Goal: Entertainment & Leisure: Consume media (video, audio)

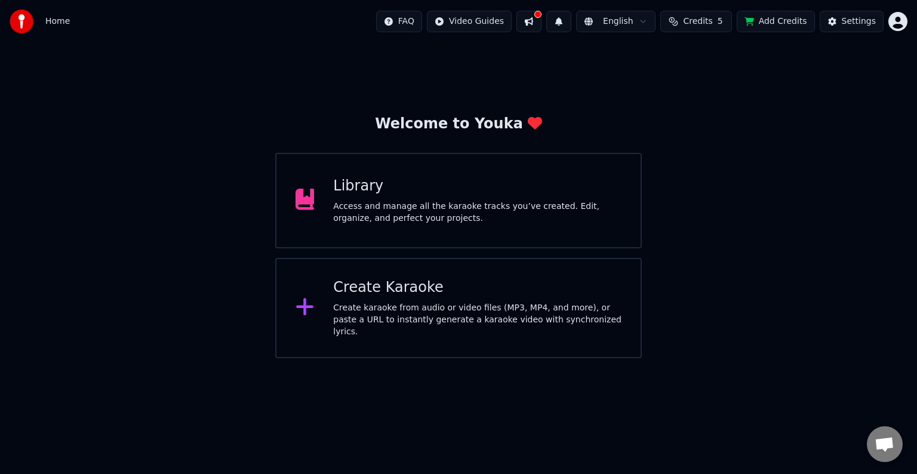
click at [508, 223] on div "Access and manage all the karaoke tracks you’ve created. Edit, organize, and pe…" at bounding box center [477, 213] width 288 height 24
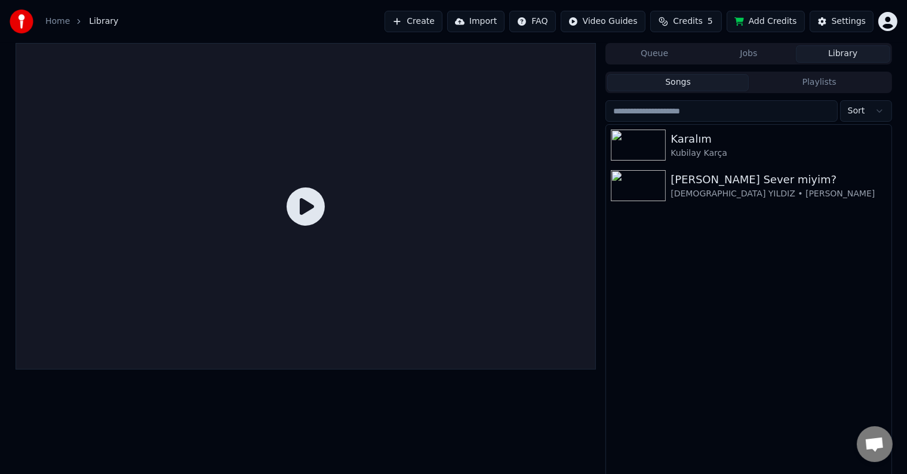
click at [722, 21] on button "Credits 5" at bounding box center [686, 21] width 72 height 21
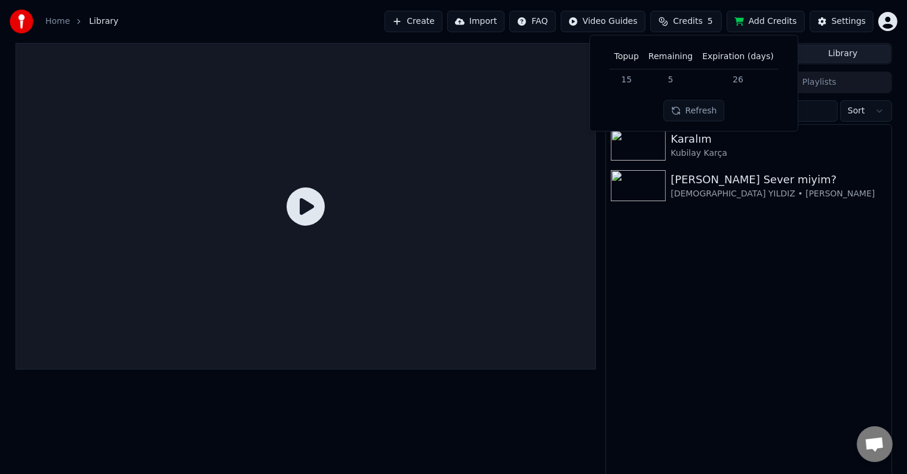
click at [693, 116] on button "Refresh" at bounding box center [693, 110] width 61 height 21
click at [694, 261] on div "Karalım Kubilay Karça [PERSON_NAME] Sever miyim? [DEMOGRAPHIC_DATA] YILDIZ • Se…" at bounding box center [748, 302] width 285 height 355
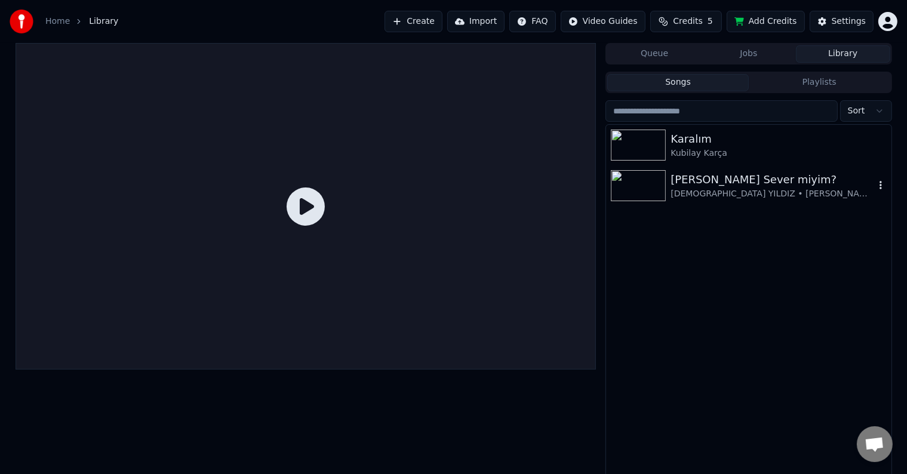
click at [749, 166] on div "[PERSON_NAME] Sever miyim? [DEMOGRAPHIC_DATA] YILDIZ • Sebihan ALTUNAY" at bounding box center [748, 185] width 285 height 41
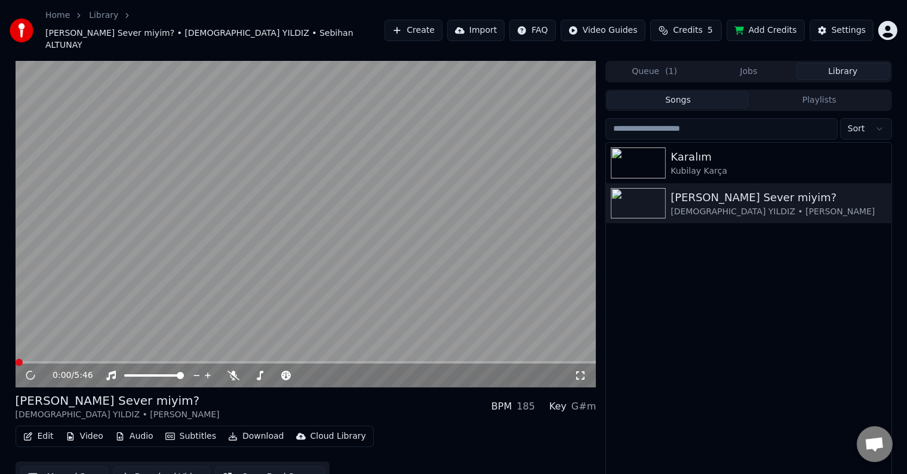
click at [444, 218] on video at bounding box center [306, 224] width 581 height 327
click at [581, 371] on icon at bounding box center [580, 376] width 12 height 10
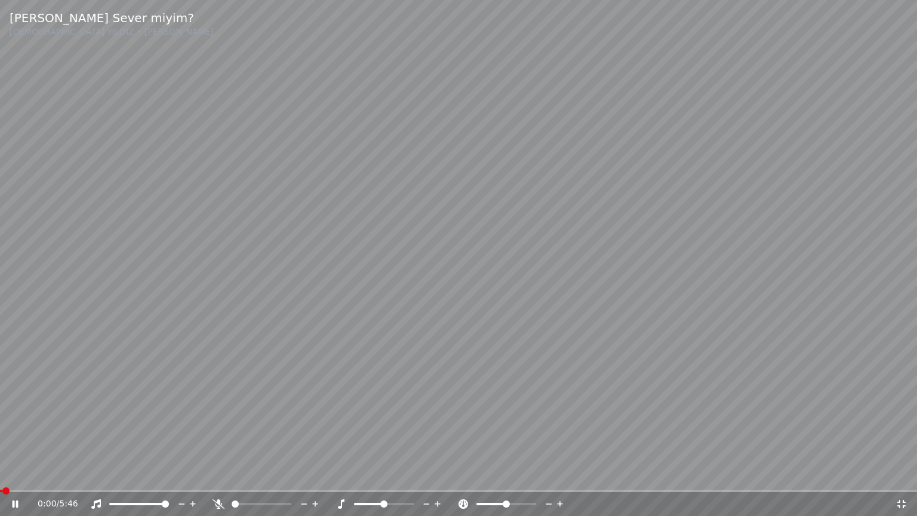
click at [575, 370] on video at bounding box center [458, 258] width 917 height 516
click at [162, 473] on span at bounding box center [165, 503] width 7 height 7
click at [404, 473] on span at bounding box center [384, 504] width 60 height 2
click at [423, 473] on icon at bounding box center [426, 504] width 11 height 12
click at [426, 473] on icon at bounding box center [426, 504] width 11 height 12
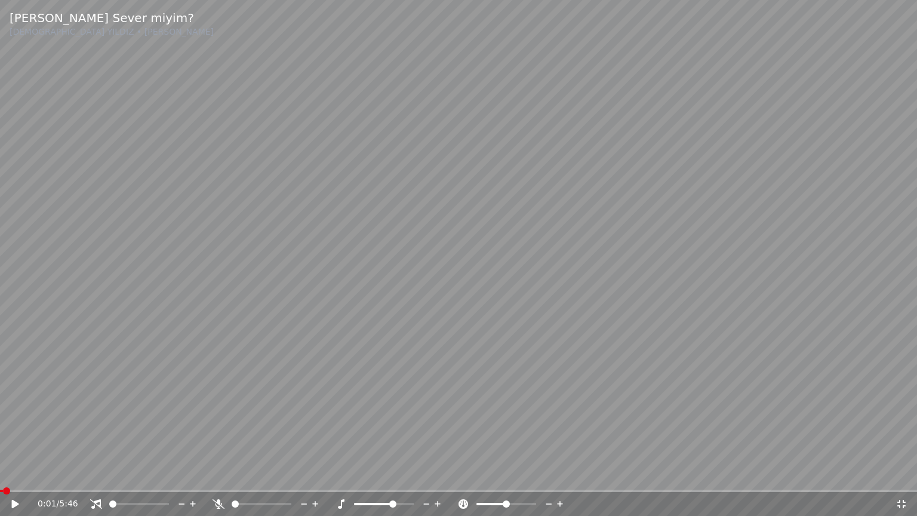
click at [367, 473] on span at bounding box center [374, 504] width 40 height 2
click at [423, 473] on icon at bounding box center [426, 504] width 11 height 12
click at [733, 316] on video at bounding box center [458, 258] width 917 height 516
click at [751, 251] on video at bounding box center [458, 258] width 917 height 516
click at [777, 223] on video at bounding box center [458, 258] width 917 height 516
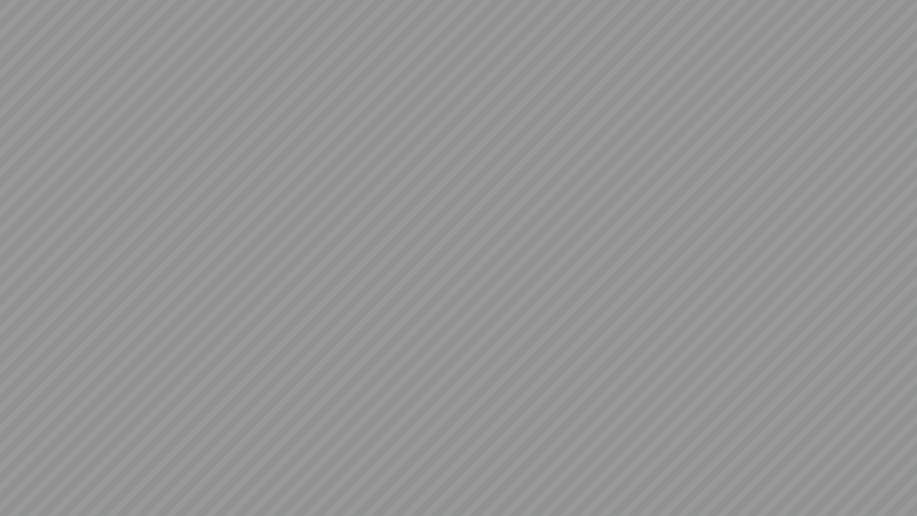
click at [777, 223] on video at bounding box center [458, 258] width 917 height 516
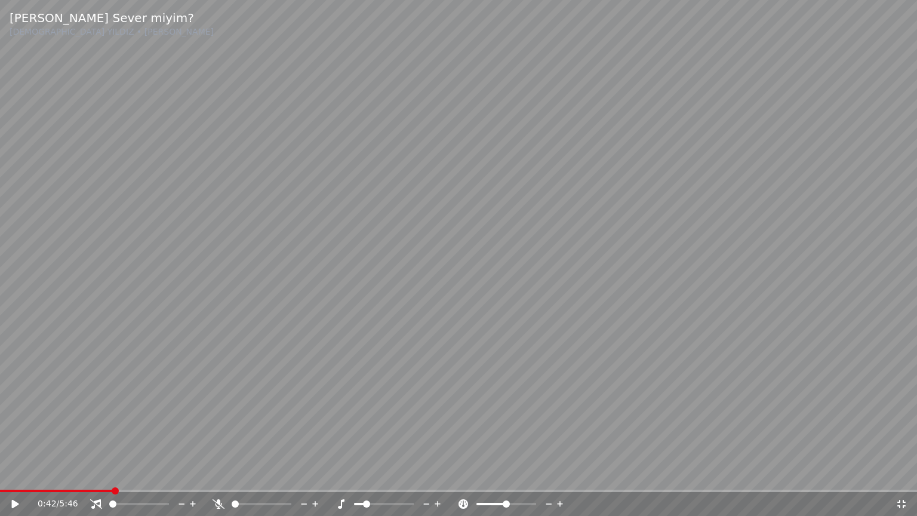
click at [777, 223] on video at bounding box center [458, 258] width 917 height 516
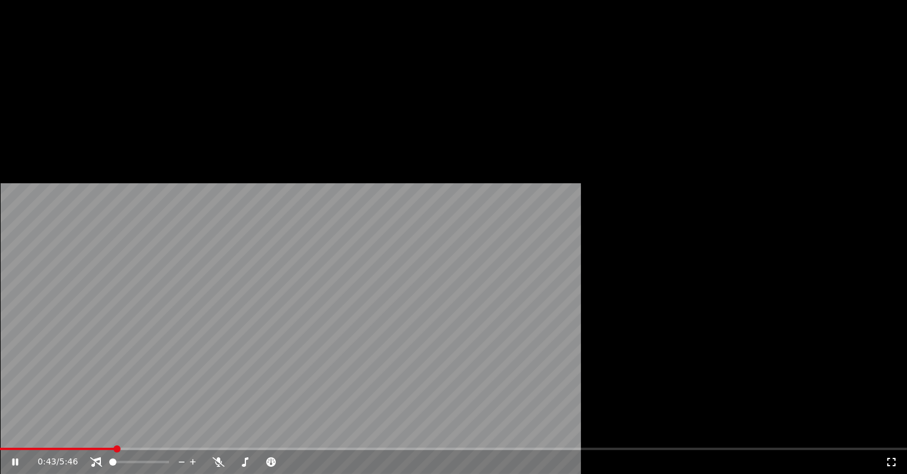
scroll to position [5, 0]
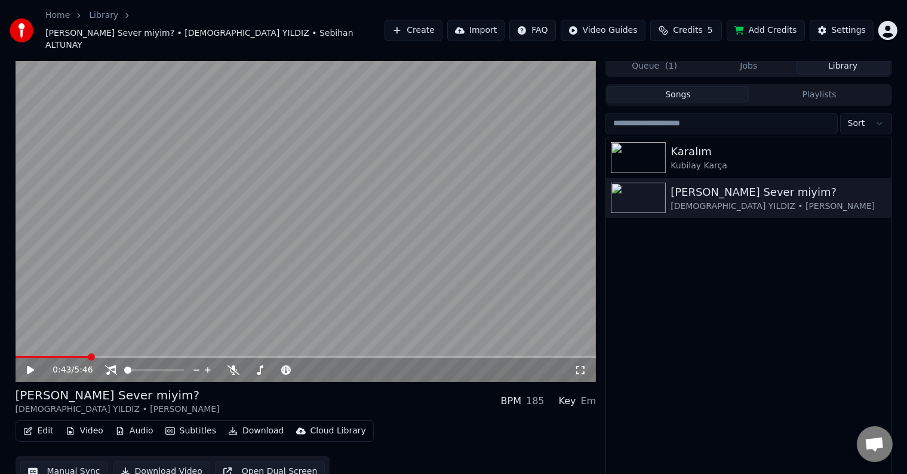
click at [581, 365] on icon at bounding box center [580, 370] width 12 height 10
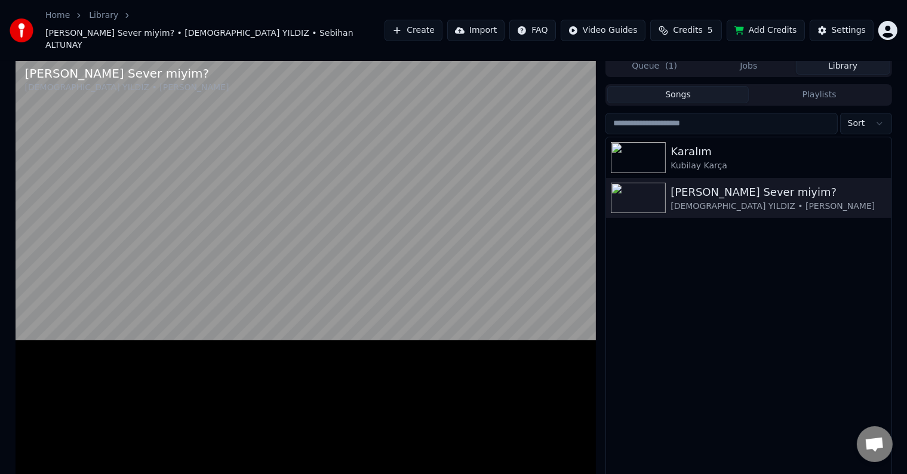
scroll to position [0, 0]
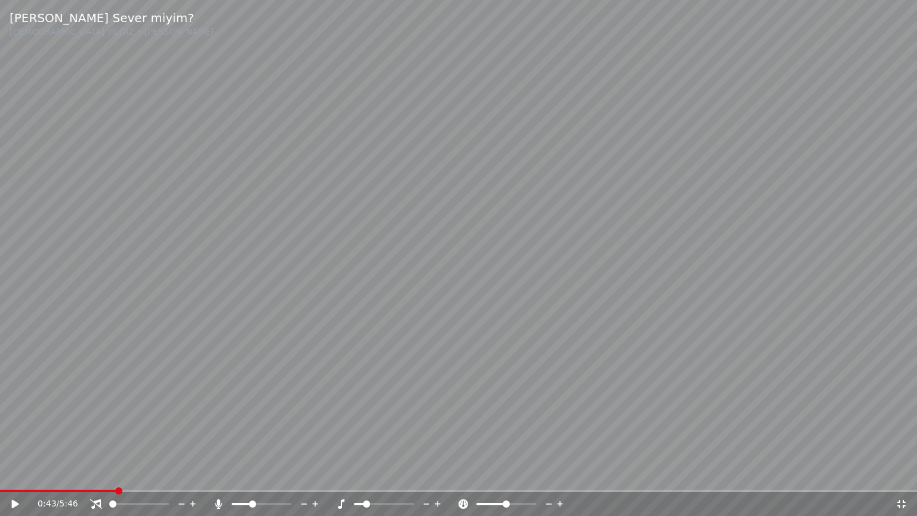
click at [251, 473] on span at bounding box center [262, 504] width 60 height 2
click at [780, 88] on video at bounding box center [458, 258] width 917 height 516
click at [365, 473] on span at bounding box center [366, 503] width 7 height 7
click at [316, 473] on icon at bounding box center [315, 504] width 11 height 12
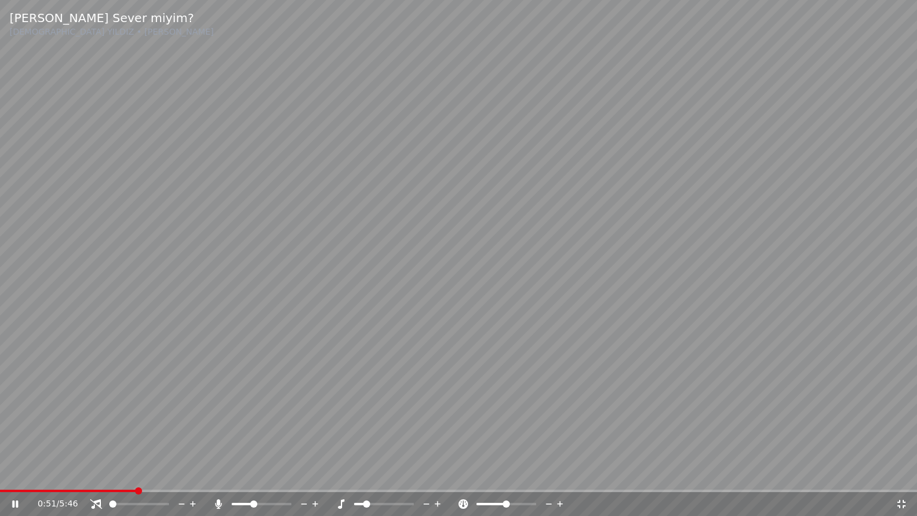
click at [316, 473] on icon at bounding box center [315, 504] width 11 height 12
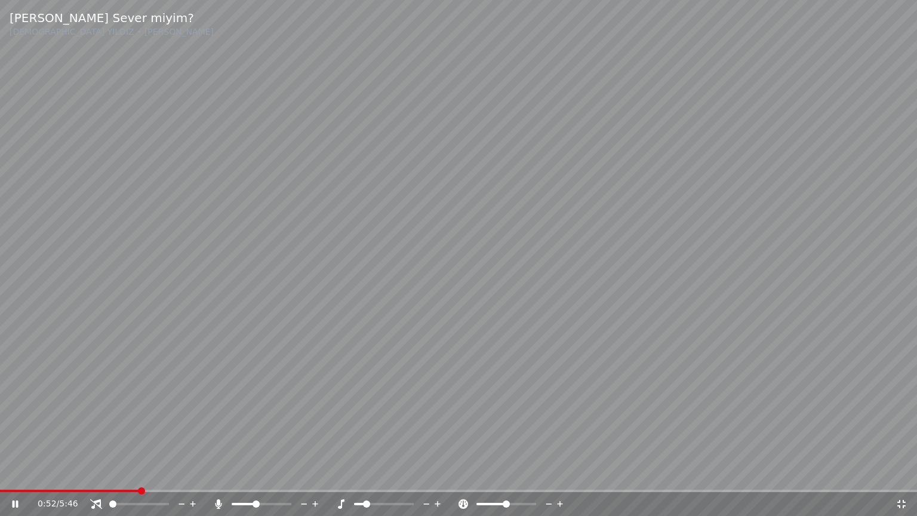
click at [316, 473] on icon at bounding box center [315, 504] width 11 height 12
click at [309, 473] on icon at bounding box center [303, 504] width 11 height 12
click at [308, 473] on icon at bounding box center [303, 504] width 11 height 12
click at [315, 473] on icon at bounding box center [315, 504] width 11 height 12
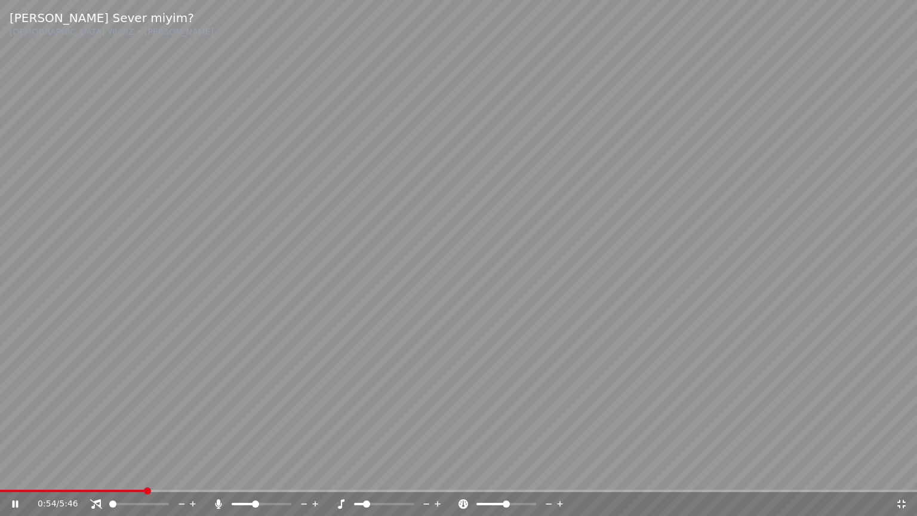
click at [315, 473] on icon at bounding box center [315, 504] width 11 height 12
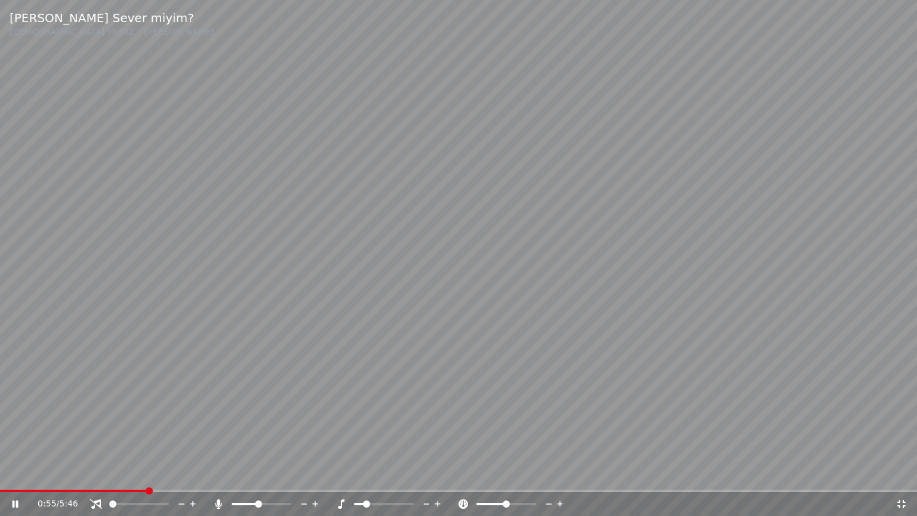
click at [315, 473] on icon at bounding box center [315, 504] width 11 height 12
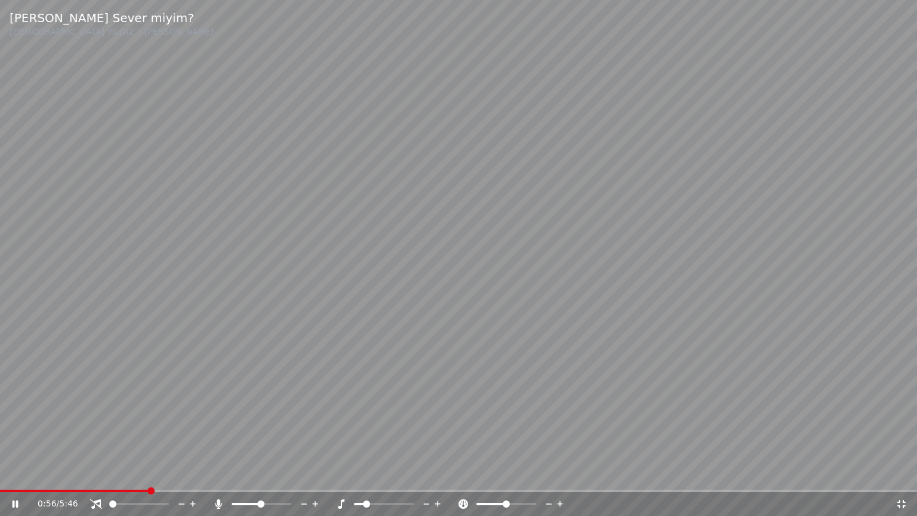
click at [315, 473] on icon at bounding box center [315, 504] width 11 height 12
click at [274, 473] on span at bounding box center [272, 503] width 7 height 7
click at [109, 473] on span at bounding box center [112, 503] width 7 height 7
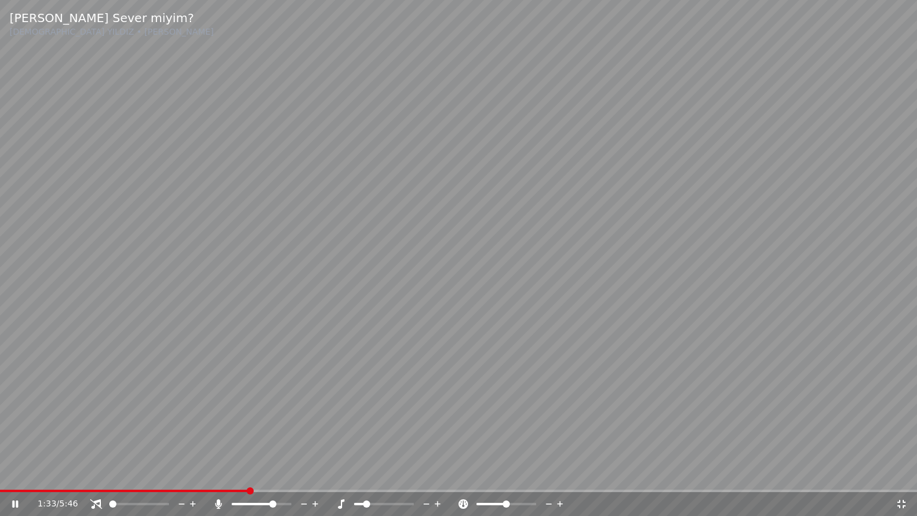
click at [436, 473] on icon at bounding box center [437, 504] width 11 height 12
click at [438, 473] on icon at bounding box center [437, 504] width 11 height 12
click at [398, 473] on span at bounding box center [384, 504] width 60 height 2
click at [368, 462] on video at bounding box center [458, 258] width 917 height 516
click at [504, 370] on video at bounding box center [458, 258] width 917 height 516
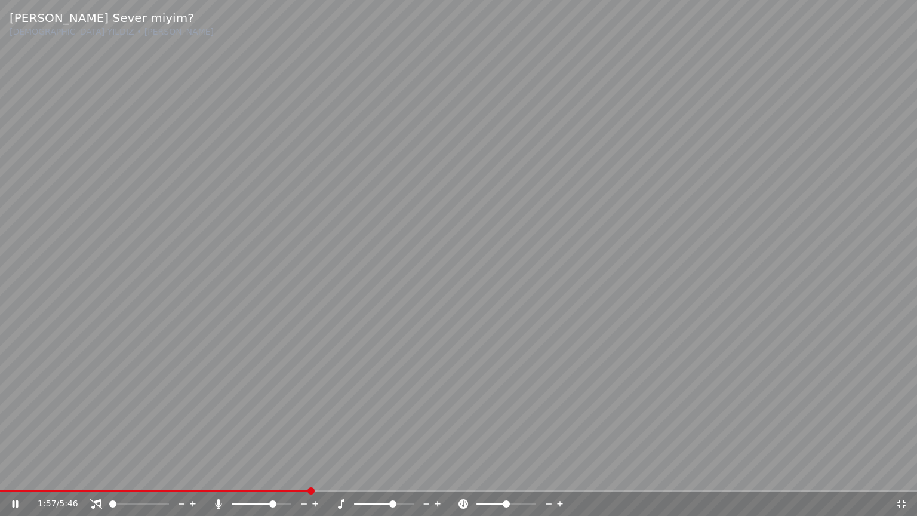
click at [358, 473] on span at bounding box center [458, 491] width 917 height 2
click at [707, 351] on video at bounding box center [458, 258] width 917 height 516
click at [666, 303] on video at bounding box center [458, 258] width 917 height 516
click at [439, 473] on icon at bounding box center [437, 504] width 11 height 12
click at [436, 473] on icon at bounding box center [437, 504] width 11 height 12
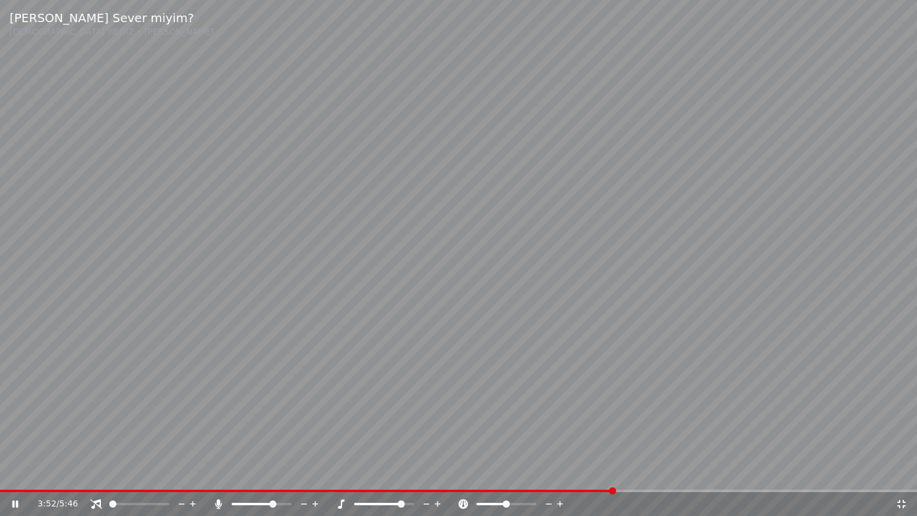
click at [650, 473] on div "3:52 / 5:46" at bounding box center [458, 504] width 917 height 24
click at [658, 473] on span at bounding box center [458, 491] width 917 height 2
click at [398, 473] on span at bounding box center [401, 503] width 7 height 7
click at [437, 473] on icon at bounding box center [438, 504] width 6 height 6
click at [440, 473] on icon at bounding box center [437, 504] width 11 height 12
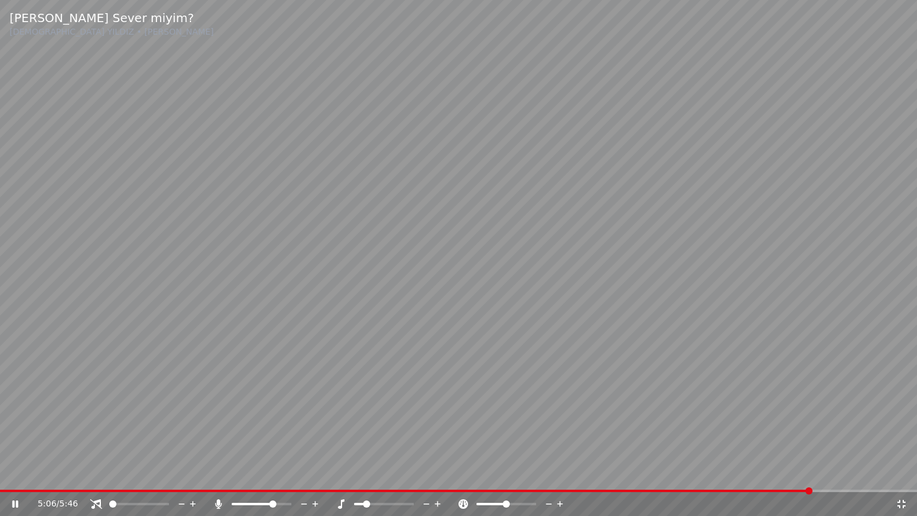
click at [905, 473] on div "5:06 / 5:46" at bounding box center [458, 504] width 907 height 12
click at [904, 473] on icon at bounding box center [901, 504] width 12 height 10
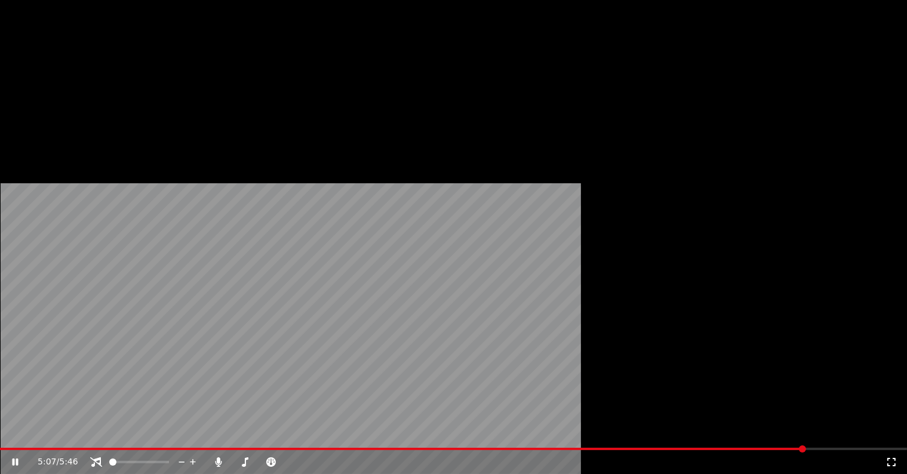
scroll to position [5, 0]
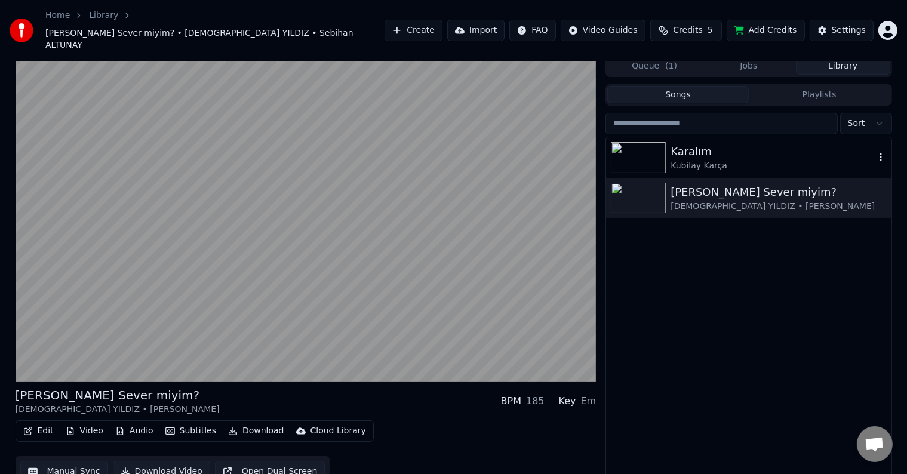
click at [641, 142] on img at bounding box center [638, 157] width 55 height 31
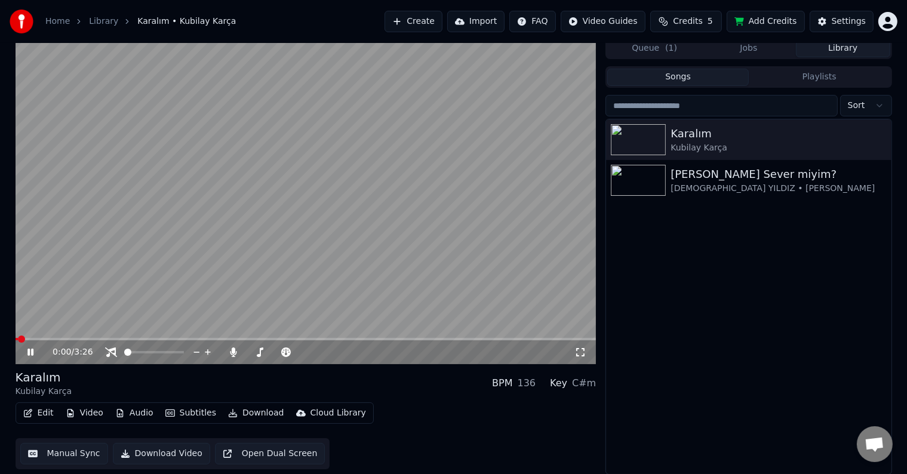
click at [153, 338] on span at bounding box center [306, 339] width 581 height 2
click at [578, 358] on div "0:51 / 3:26" at bounding box center [305, 352] width 571 height 12
drag, startPoint x: 580, startPoint y: 355, endPoint x: 346, endPoint y: 452, distance: 253.4
click at [578, 353] on icon at bounding box center [580, 352] width 12 height 10
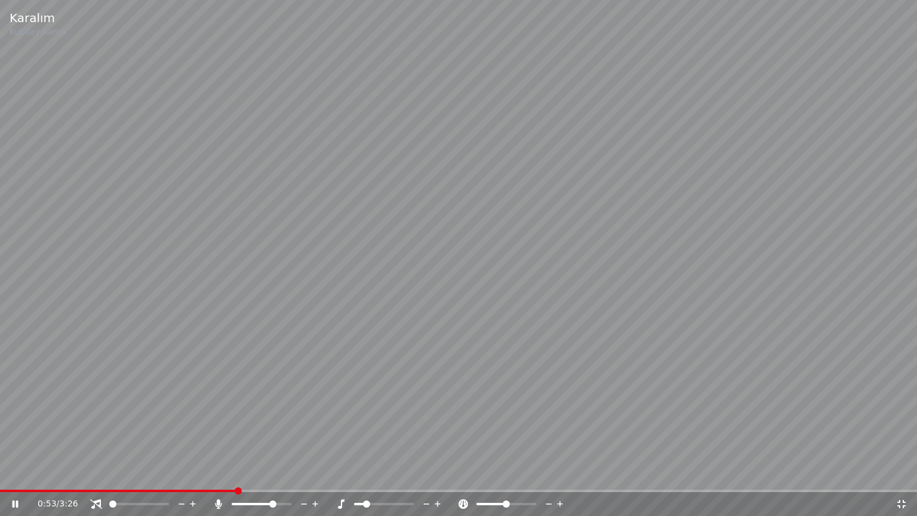
drag, startPoint x: 437, startPoint y: 505, endPoint x: 444, endPoint y: 497, distance: 10.2
click at [435, 473] on icon at bounding box center [437, 504] width 11 height 12
click at [429, 473] on icon at bounding box center [426, 504] width 11 height 12
click at [291, 473] on span at bounding box center [287, 503] width 7 height 7
click at [867, 328] on video at bounding box center [458, 258] width 917 height 516
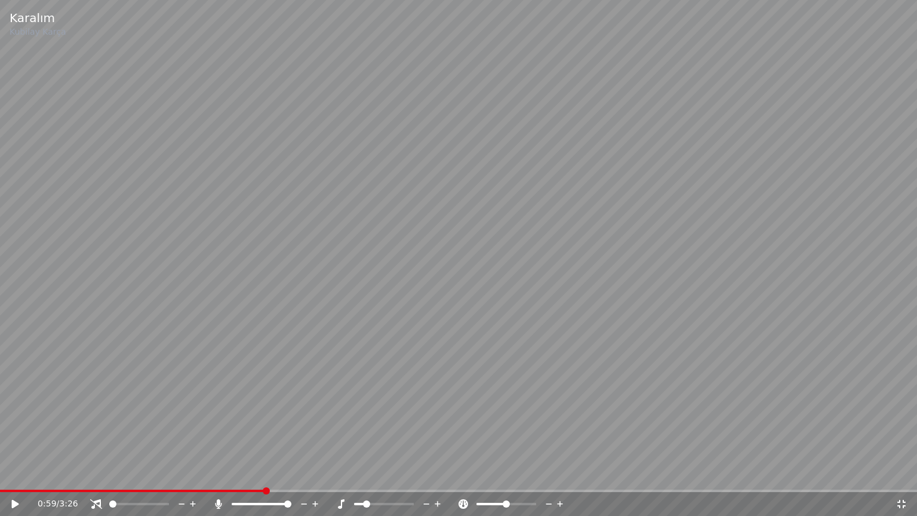
click at [866, 365] on video at bounding box center [458, 258] width 917 height 516
click at [435, 473] on icon at bounding box center [437, 504] width 11 height 12
click at [434, 473] on icon at bounding box center [437, 504] width 11 height 12
click at [436, 473] on icon at bounding box center [437, 504] width 11 height 12
click at [439, 473] on icon at bounding box center [437, 504] width 11 height 12
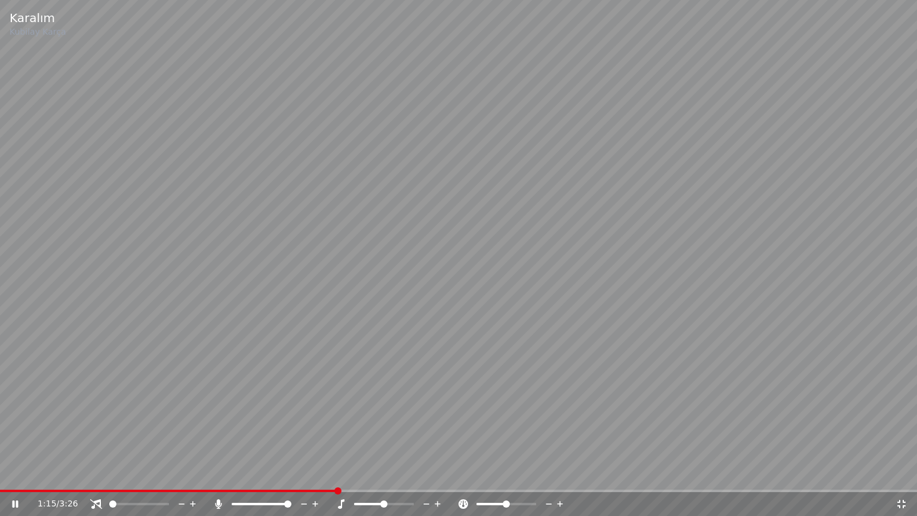
click at [432, 473] on icon at bounding box center [437, 504] width 11 height 12
click at [427, 473] on icon at bounding box center [426, 503] width 6 height 1
click at [433, 473] on icon at bounding box center [437, 504] width 11 height 12
click at [405, 473] on span at bounding box center [384, 504] width 60 height 2
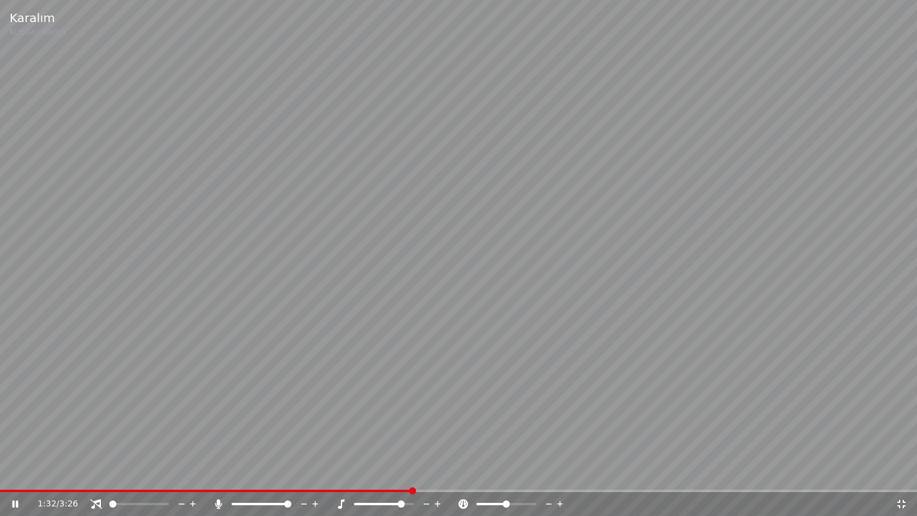
click at [577, 473] on span at bounding box center [458, 491] width 917 height 2
click at [272, 473] on span at bounding box center [270, 503] width 7 height 7
click at [903, 473] on icon at bounding box center [901, 504] width 8 height 8
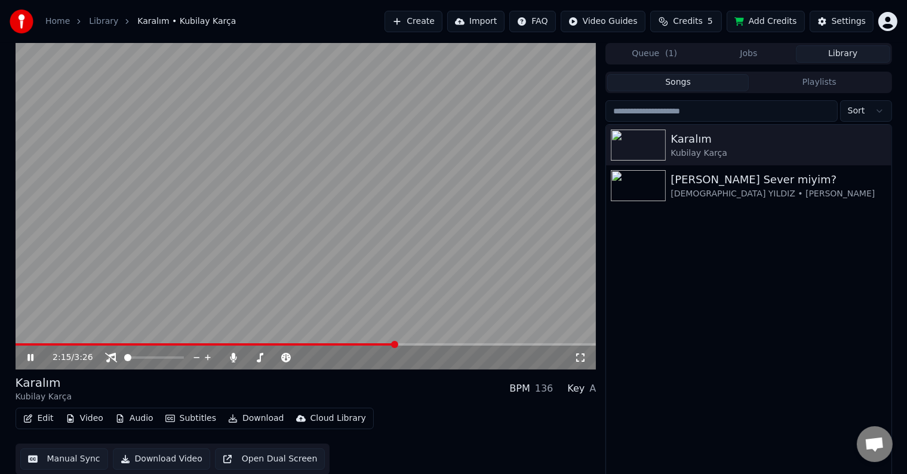
drag, startPoint x: 581, startPoint y: 356, endPoint x: 583, endPoint y: 370, distance: 14.4
click at [578, 356] on icon at bounding box center [580, 358] width 12 height 10
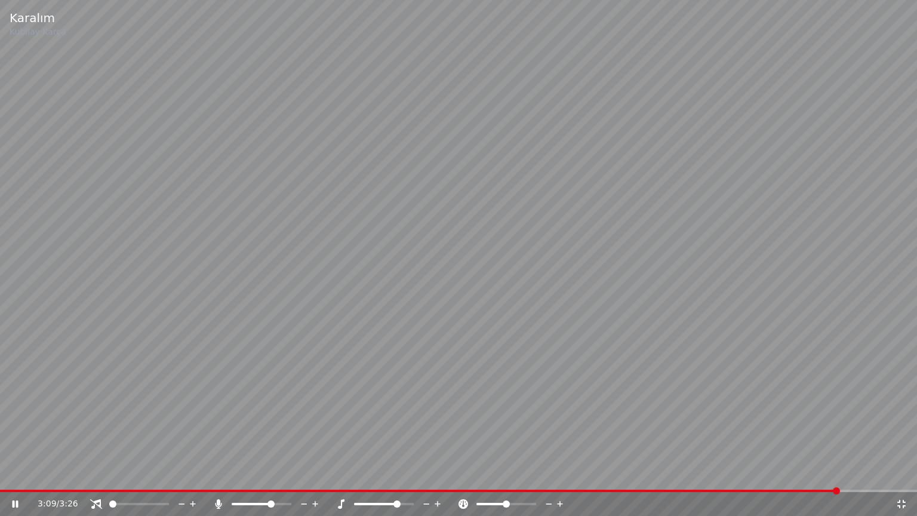
click at [401, 473] on span at bounding box center [396, 503] width 7 height 7
click at [682, 473] on div "3:09 / 3:26" at bounding box center [458, 503] width 917 height 26
click at [681, 473] on video at bounding box center [458, 258] width 917 height 516
click at [661, 473] on span at bounding box center [330, 491] width 661 height 2
click at [354, 473] on span at bounding box center [384, 504] width 60 height 2
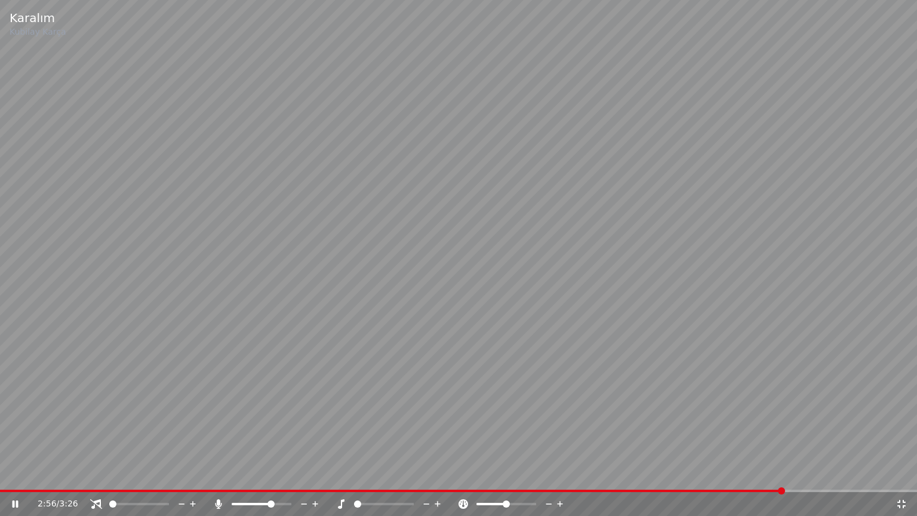
click at [899, 473] on div "2:56 / 3:26" at bounding box center [458, 504] width 907 height 12
click at [900, 473] on icon at bounding box center [901, 504] width 12 height 10
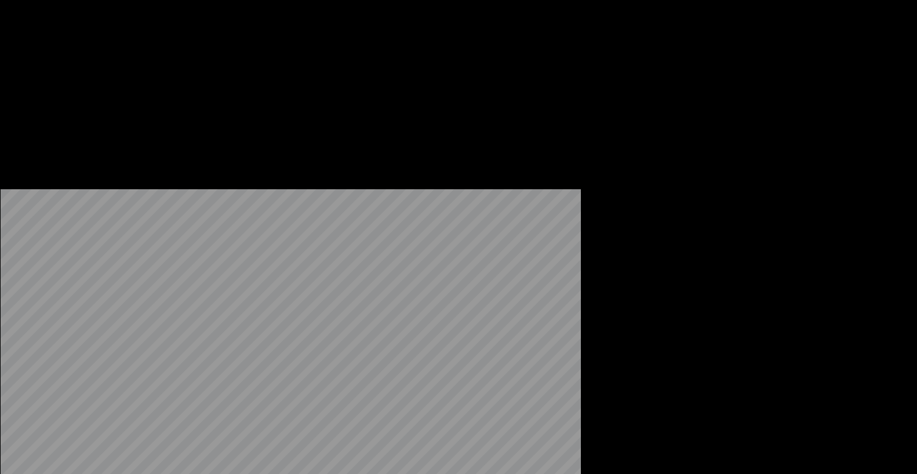
click at [879, 116] on html "Home Library Karalım • Kubilay Karça Create Import FAQ Video Guides Credits 5 A…" at bounding box center [458, 237] width 917 height 474
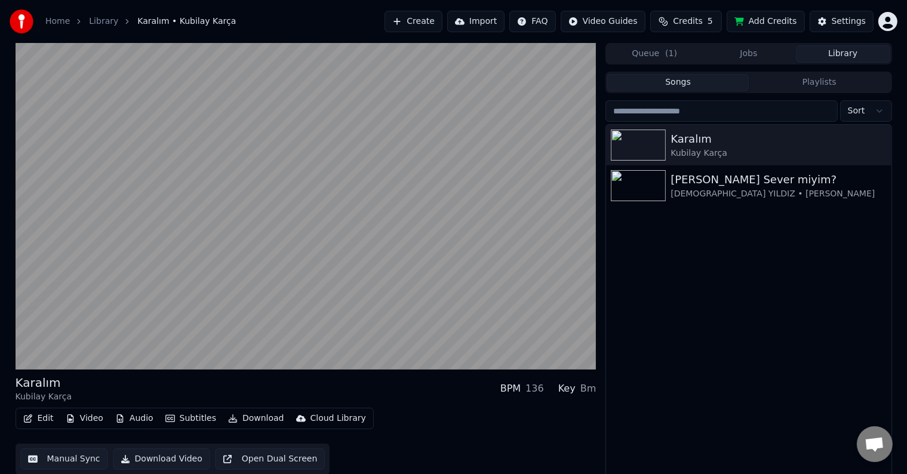
click at [879, 116] on html "Home Library Karalım • Kubilay Karça Create Import FAQ Video Guides Credits 5 A…" at bounding box center [453, 237] width 907 height 474
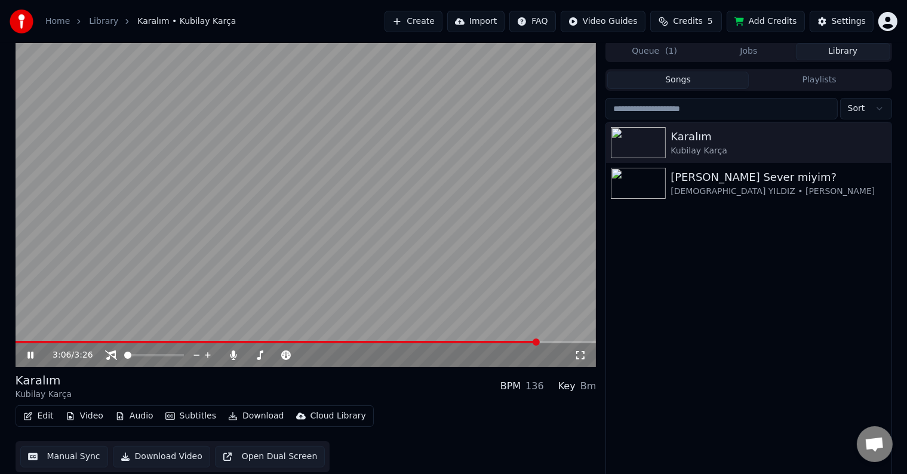
scroll to position [5, 0]
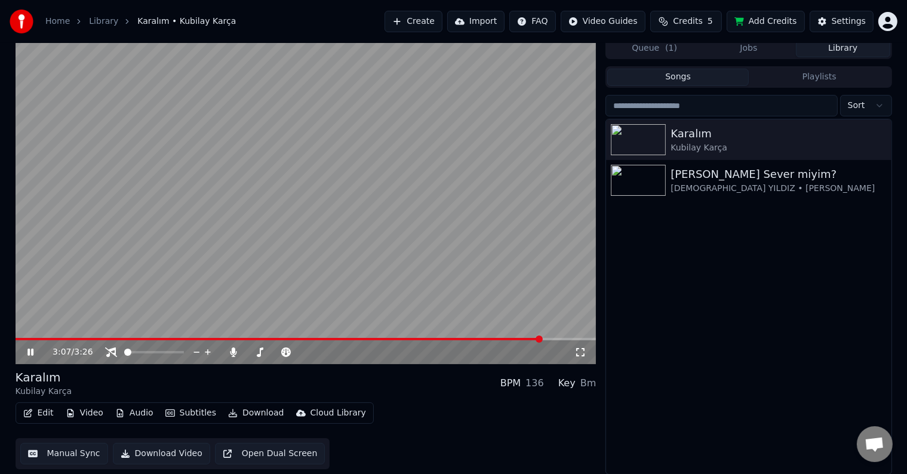
click at [81, 455] on button "Manual Sync" at bounding box center [64, 453] width 88 height 21
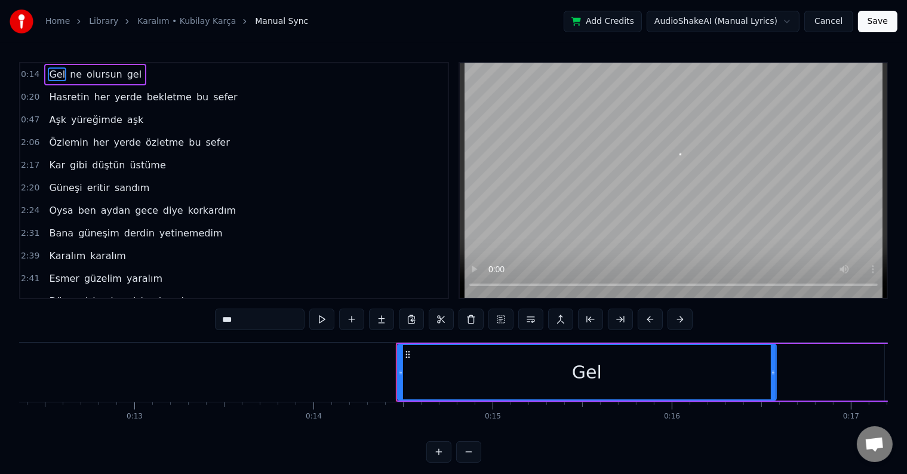
scroll to position [0, 2529]
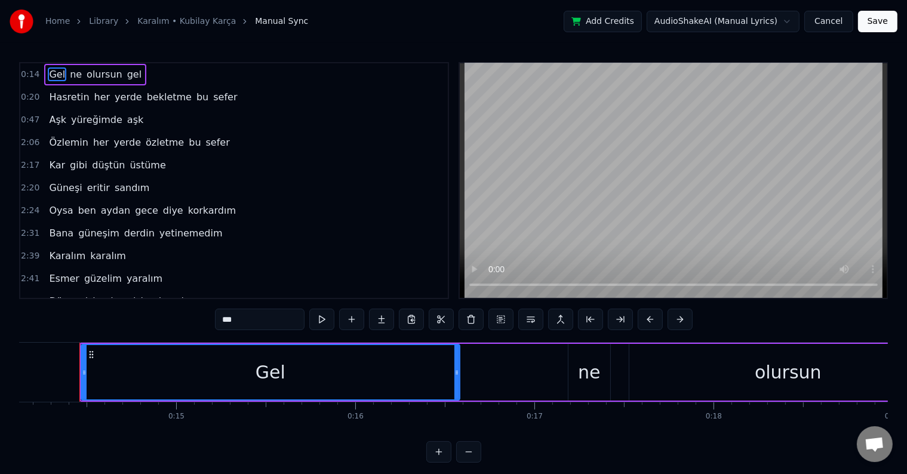
click at [84, 375] on icon at bounding box center [84, 373] width 5 height 10
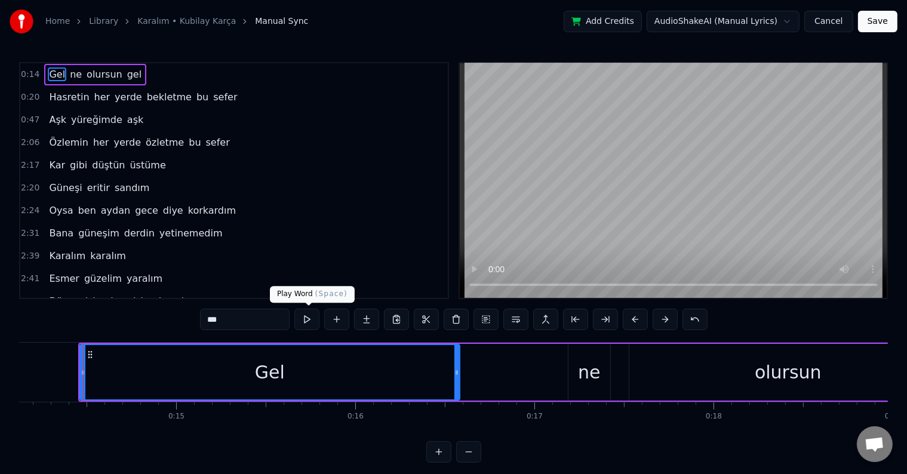
click at [308, 322] on button at bounding box center [306, 319] width 25 height 21
click at [504, 382] on div "Gel ne olursun gel" at bounding box center [559, 372] width 960 height 59
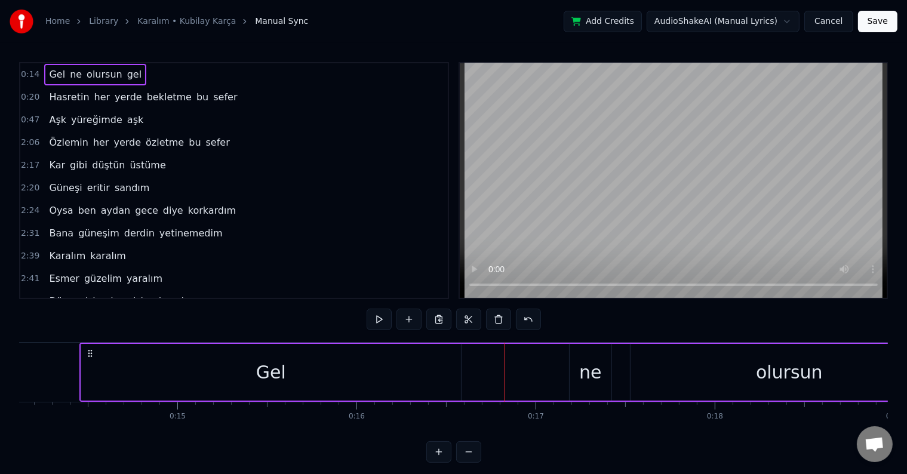
drag, startPoint x: 502, startPoint y: 381, endPoint x: 547, endPoint y: 384, distance: 44.9
click at [547, 384] on div "Gel ne olursun gel" at bounding box center [559, 372] width 960 height 59
click at [548, 383] on div "Gel ne olursun gel" at bounding box center [559, 372] width 960 height 59
click at [541, 381] on div "Gel ne olursun gel" at bounding box center [559, 372] width 960 height 59
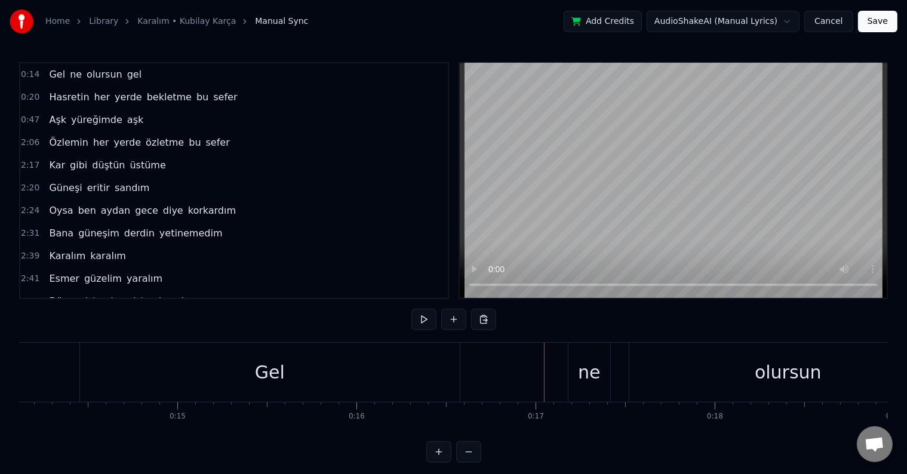
click at [542, 384] on div "Gel ne olursun gel" at bounding box center [559, 372] width 960 height 59
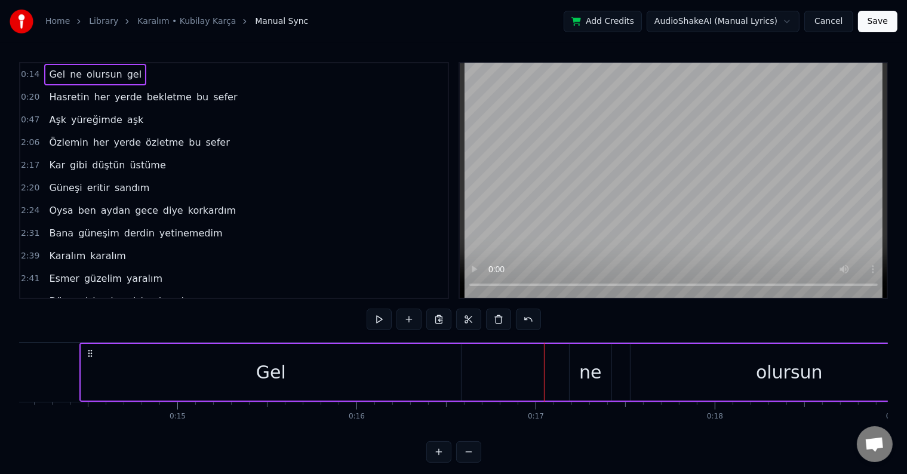
click at [833, 28] on button "Cancel" at bounding box center [828, 21] width 48 height 21
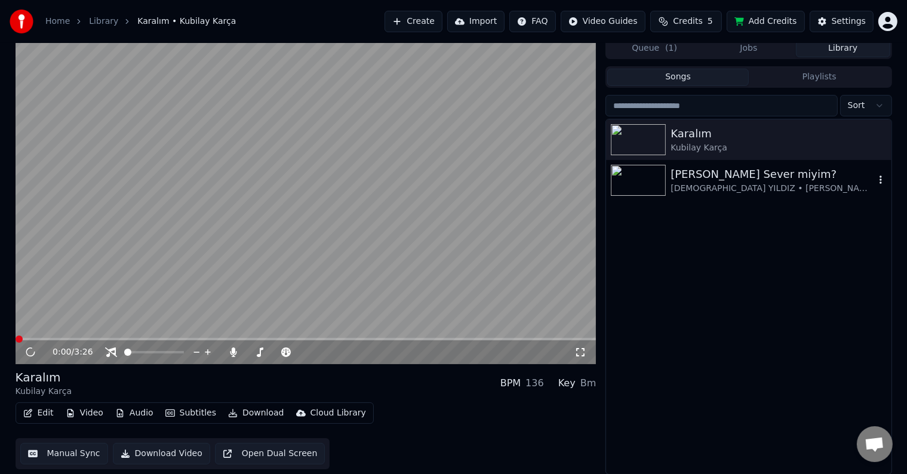
click at [710, 181] on div "[PERSON_NAME] Sever miyim?" at bounding box center [772, 174] width 204 height 17
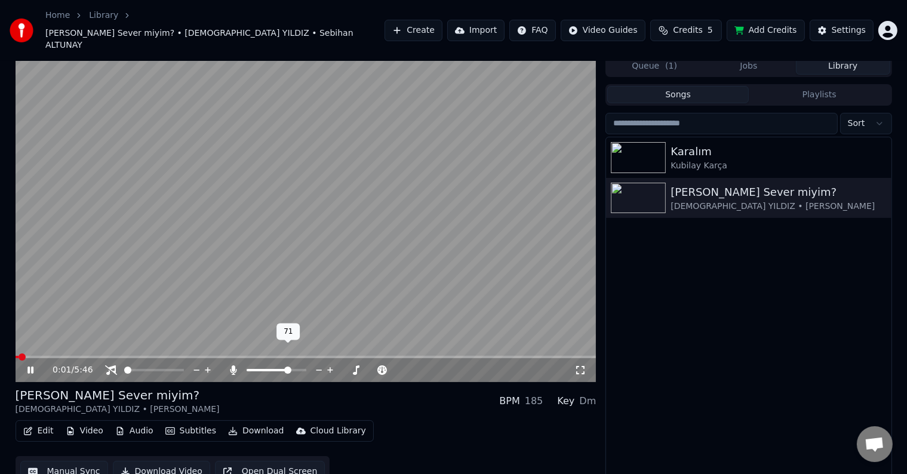
click at [289, 369] on span at bounding box center [268, 370] width 42 height 2
click at [289, 369] on span at bounding box center [303, 370] width 60 height 2
click at [129, 334] on video at bounding box center [306, 219] width 581 height 327
click at [134, 356] on span at bounding box center [306, 357] width 581 height 2
click at [145, 312] on video at bounding box center [306, 219] width 581 height 327
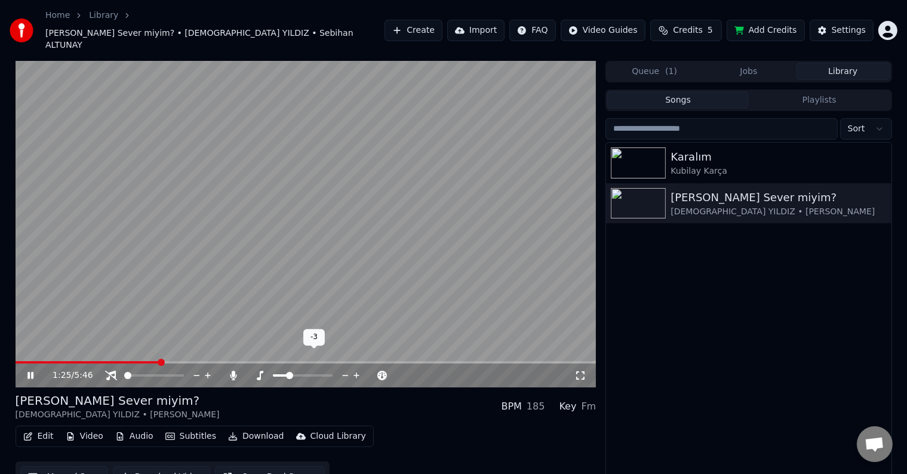
click at [293, 372] on span at bounding box center [289, 375] width 7 height 7
click at [127, 361] on span at bounding box center [90, 362] width 149 height 2
click at [310, 374] on span at bounding box center [293, 375] width 40 height 2
click at [256, 342] on video at bounding box center [306, 224] width 581 height 327
click at [259, 343] on video at bounding box center [306, 224] width 581 height 327
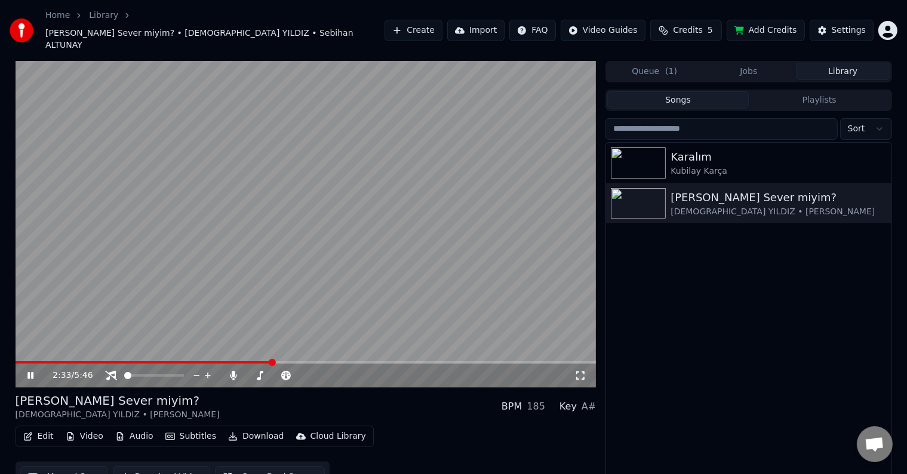
click at [271, 361] on span at bounding box center [306, 362] width 581 height 2
click at [353, 370] on icon at bounding box center [356, 376] width 11 height 12
click at [270, 374] on span at bounding box center [259, 375] width 24 height 2
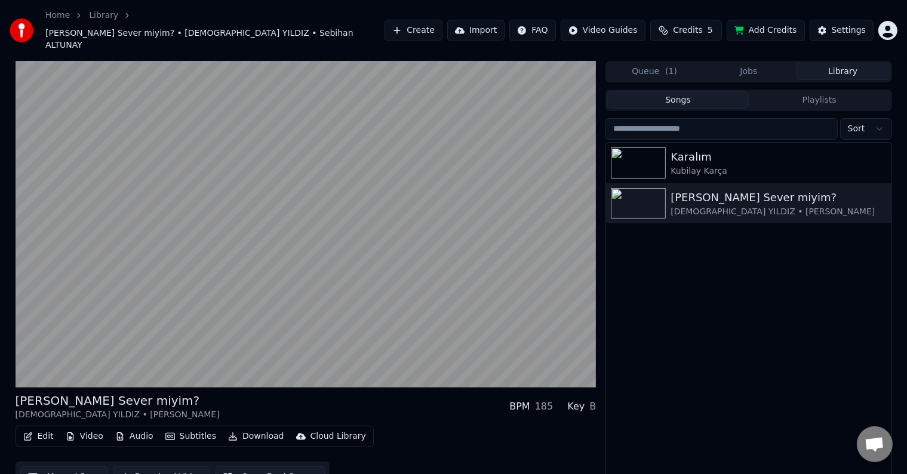
scroll to position [5, 0]
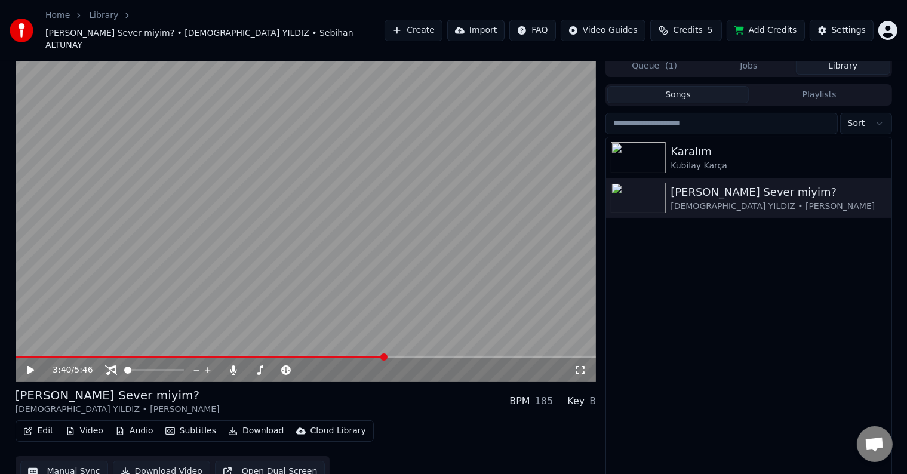
click at [371, 187] on video at bounding box center [306, 219] width 581 height 327
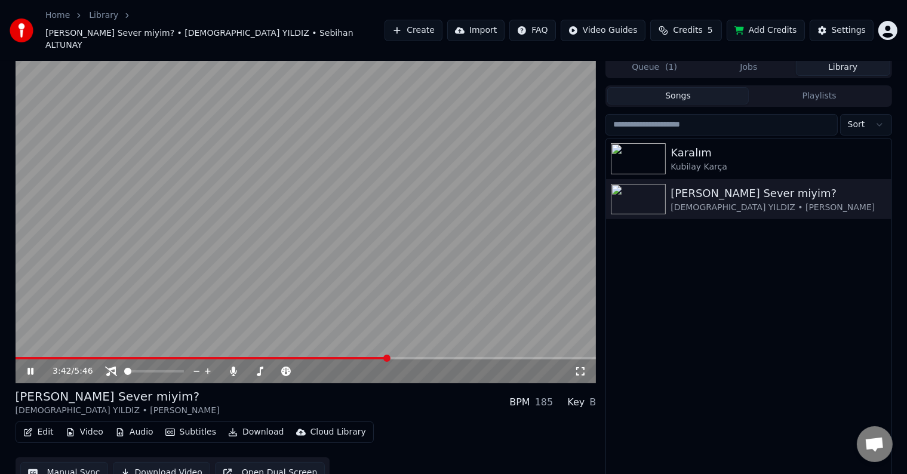
scroll to position [0, 0]
